Goal: Transaction & Acquisition: Purchase product/service

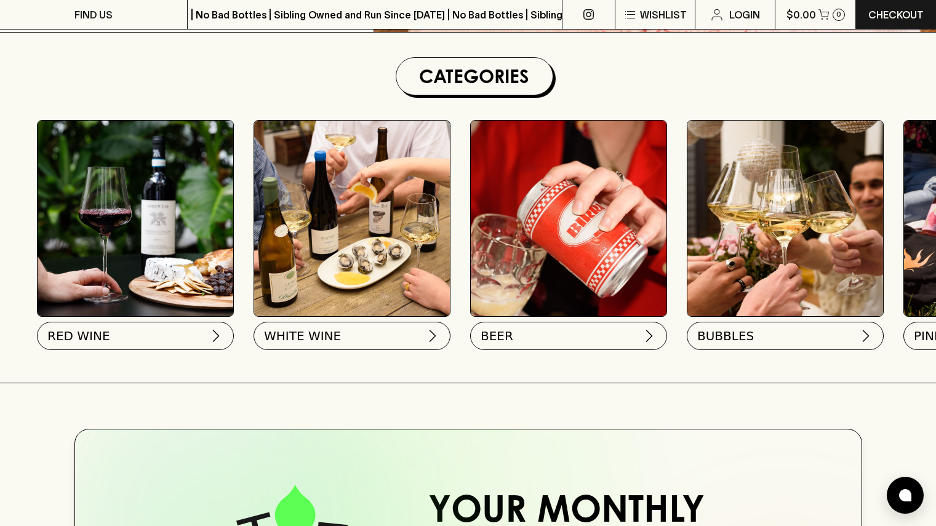
scroll to position [343, 0]
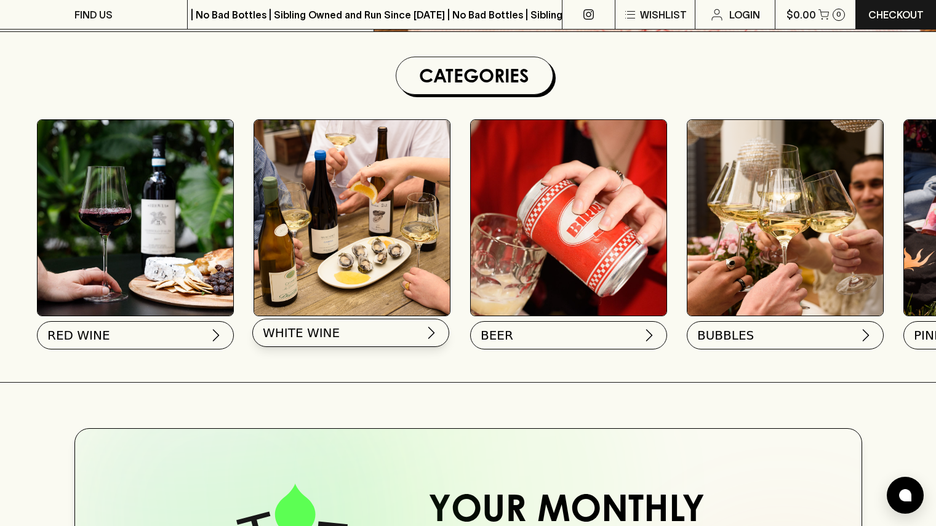
click at [327, 331] on span "WHITE WINE" at bounding box center [301, 332] width 77 height 17
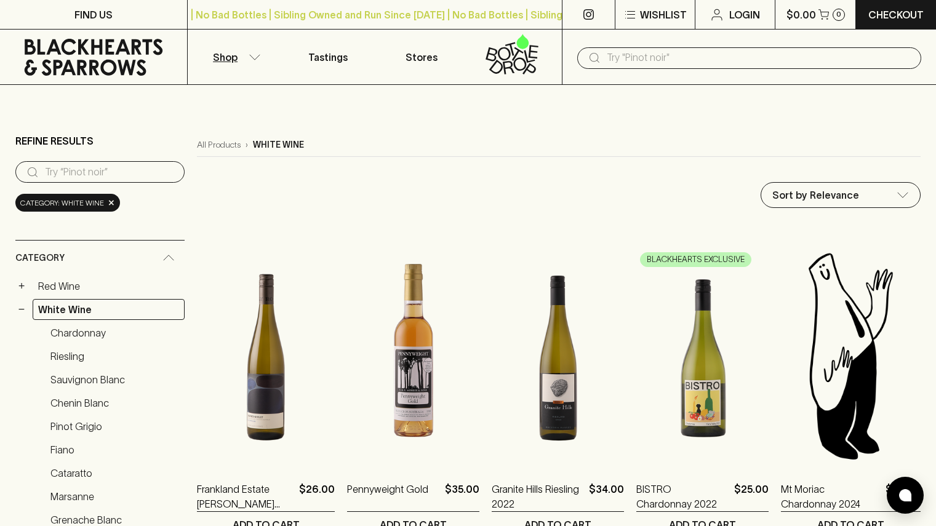
click at [99, 172] on input "search" at bounding box center [110, 172] width 130 height 20
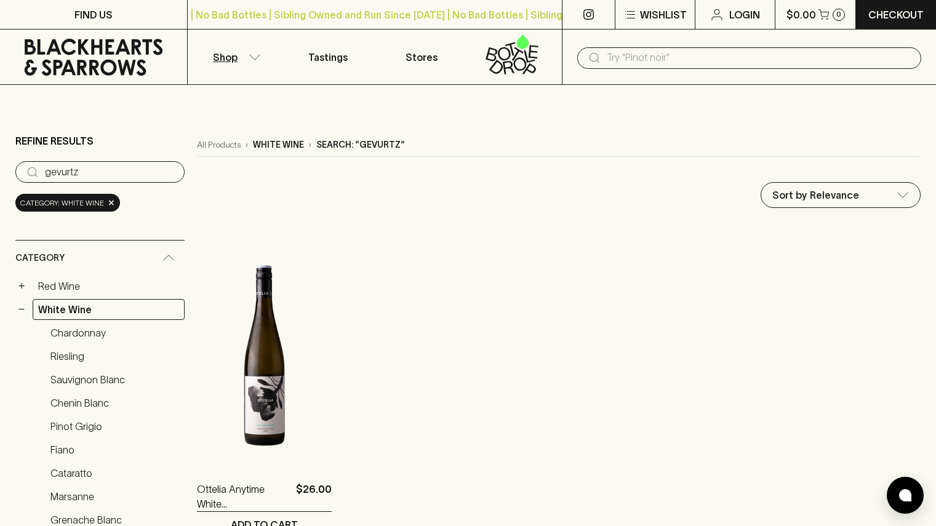
type input "gevurtz"
